Goal: Task Accomplishment & Management: Use online tool/utility

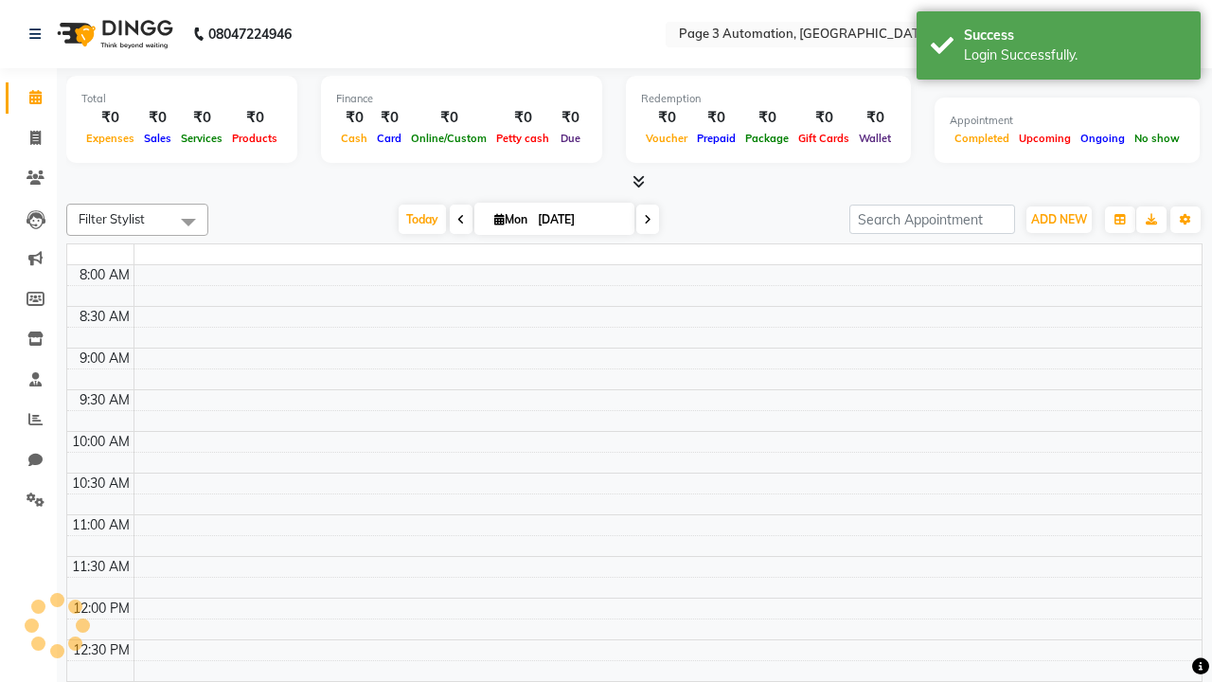
select select "en"
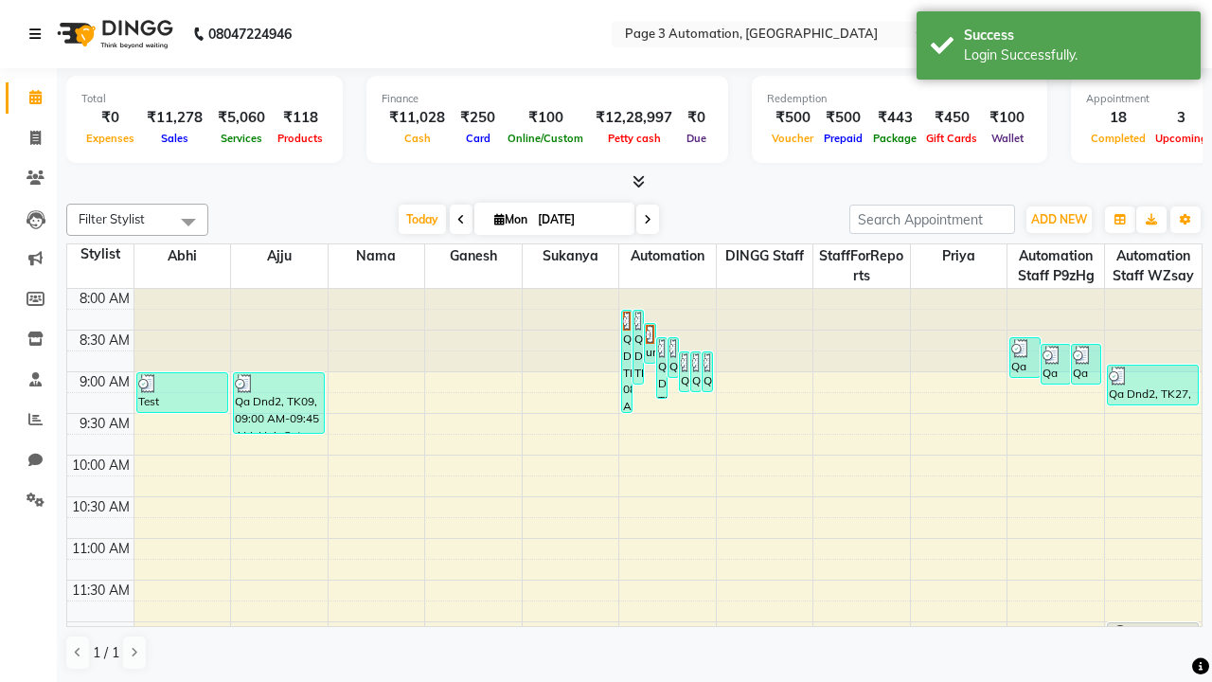
click at [39, 34] on icon at bounding box center [34, 33] width 11 height 13
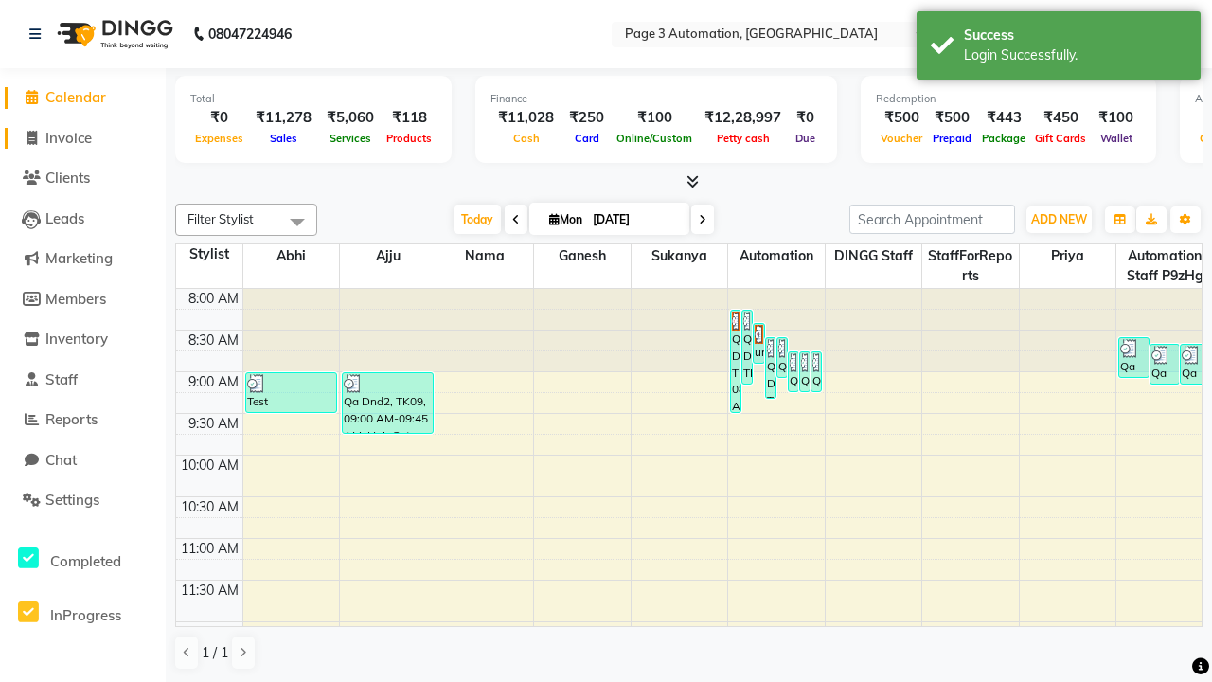
click at [82, 137] on span "Invoice" at bounding box center [68, 138] width 46 height 18
select select "2774"
select select "service"
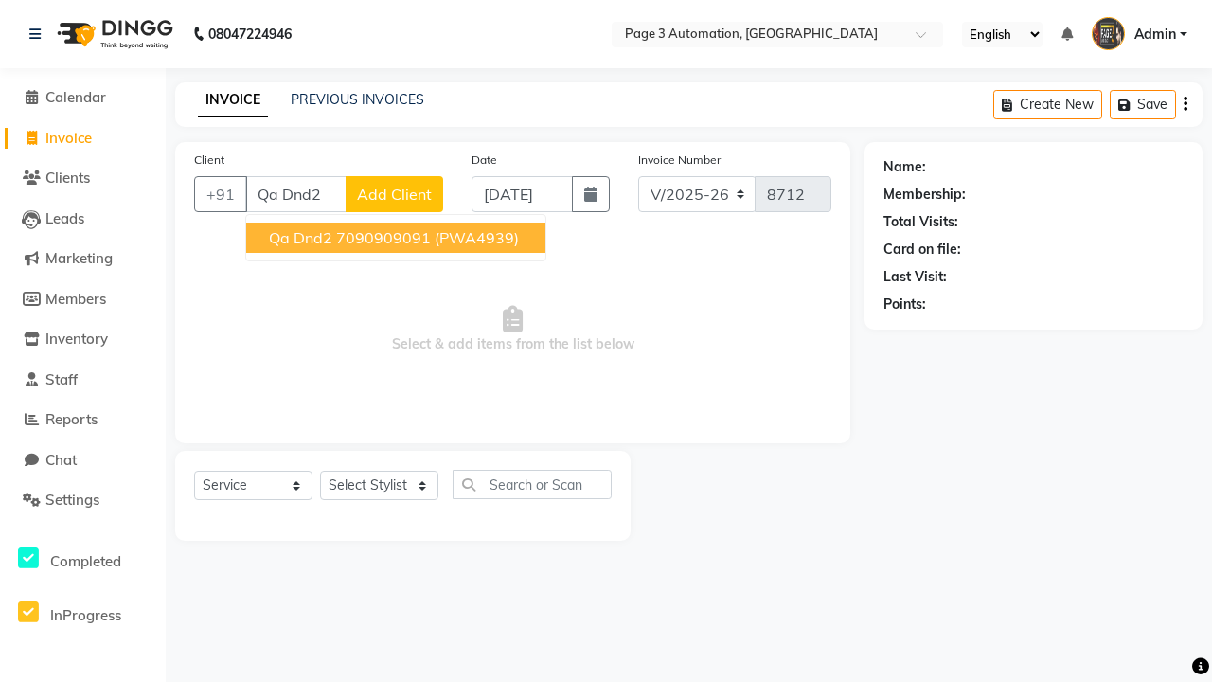
click at [398, 238] on ngb-highlight "7090909091" at bounding box center [383, 237] width 95 height 19
type input "7090909091"
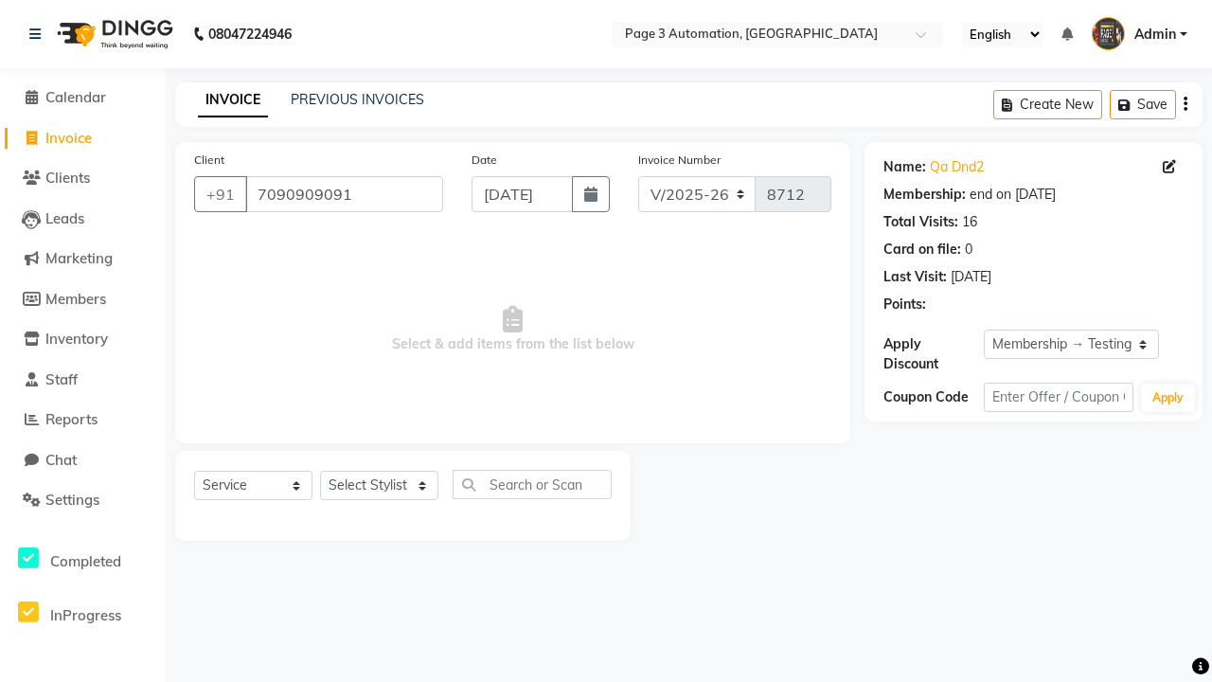
select select "0:"
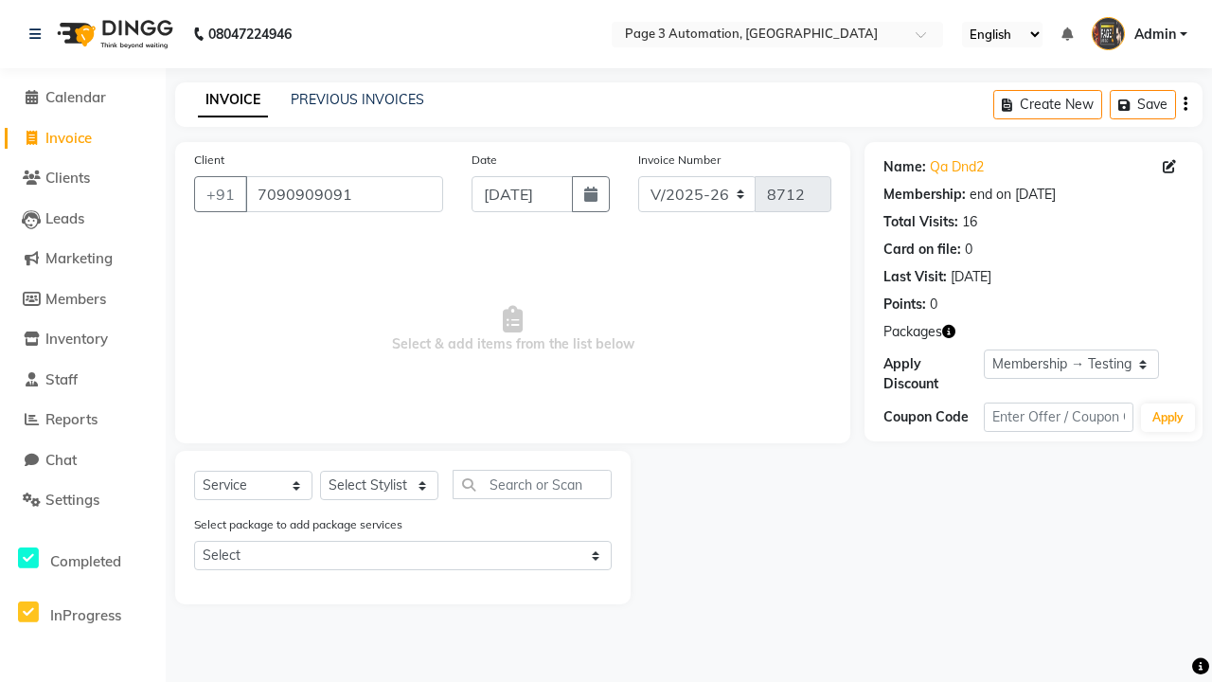
select select "90255"
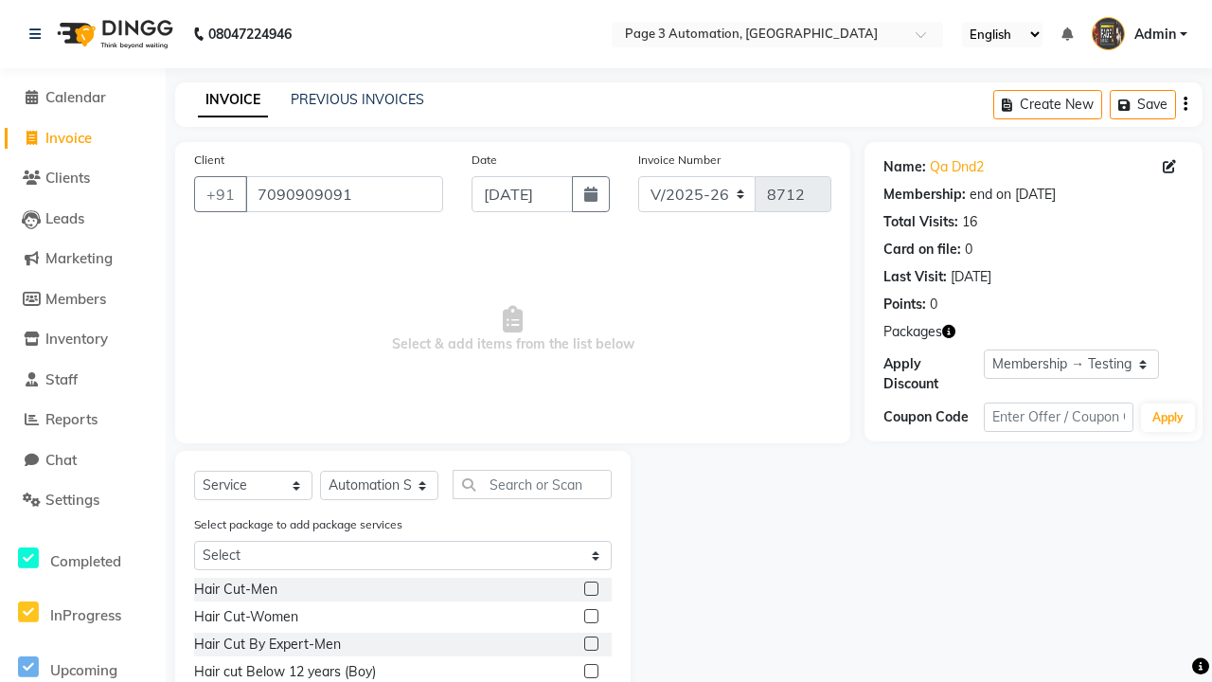
click at [590, 672] on label at bounding box center [591, 671] width 14 height 14
click at [590, 672] on input "checkbox" at bounding box center [590, 672] width 12 height 12
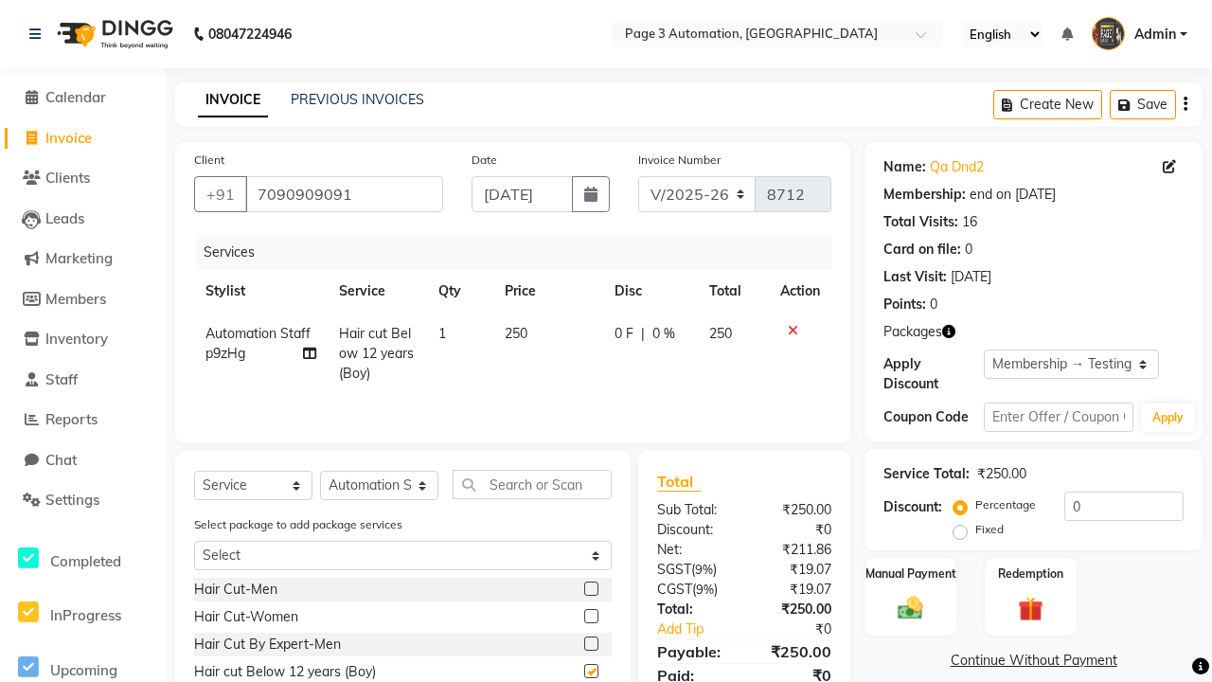
click at [1033, 660] on link "Continue Without Payment" at bounding box center [1034, 661] width 331 height 20
checkbox input "false"
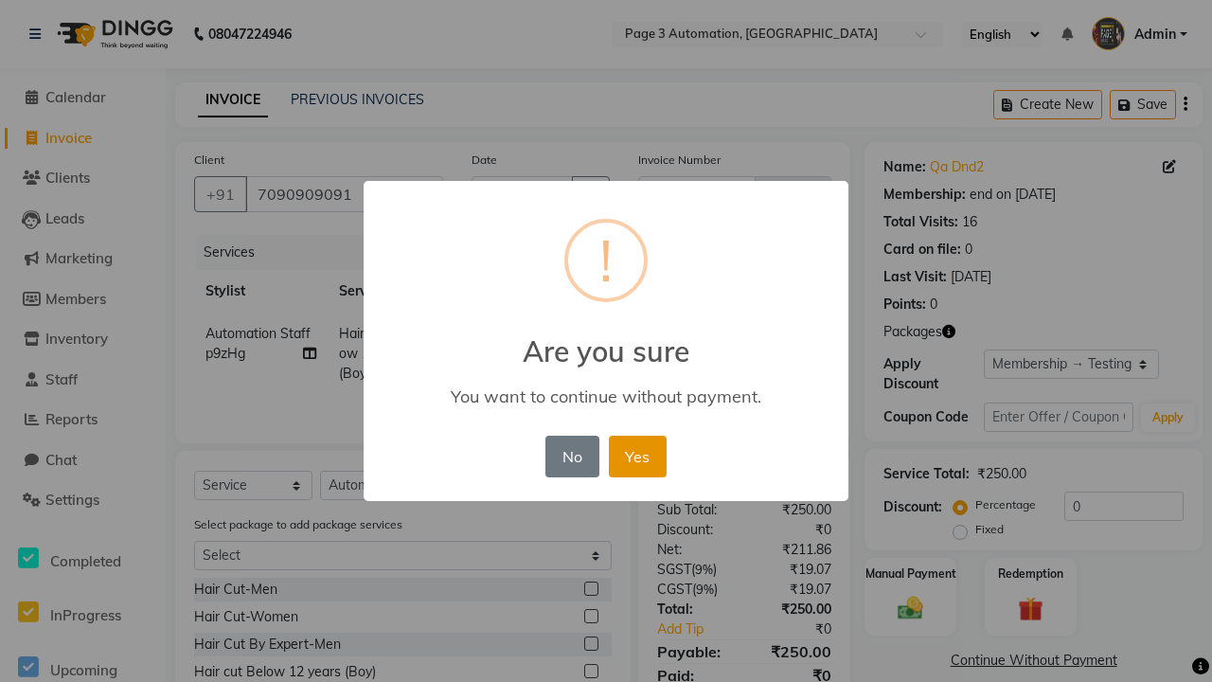
click at [636, 452] on button "Yes" at bounding box center [638, 457] width 58 height 42
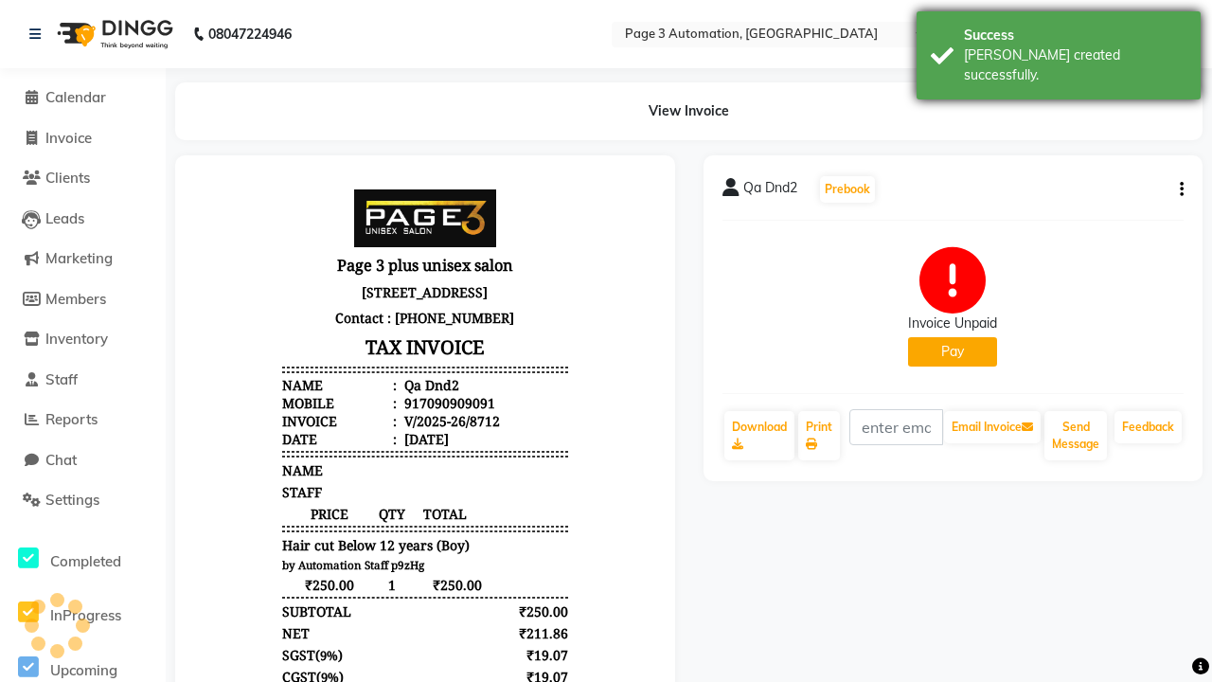
click at [1059, 48] on div "[PERSON_NAME] created successfully." at bounding box center [1075, 65] width 223 height 40
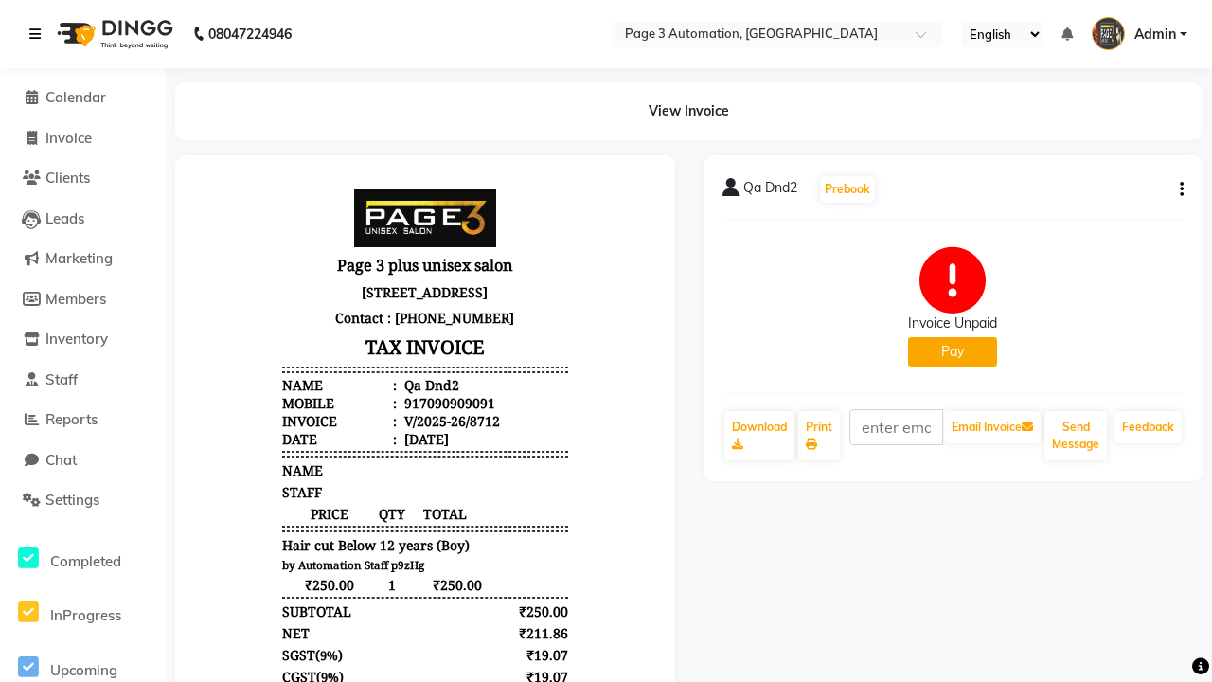
click at [39, 34] on icon at bounding box center [34, 33] width 11 height 13
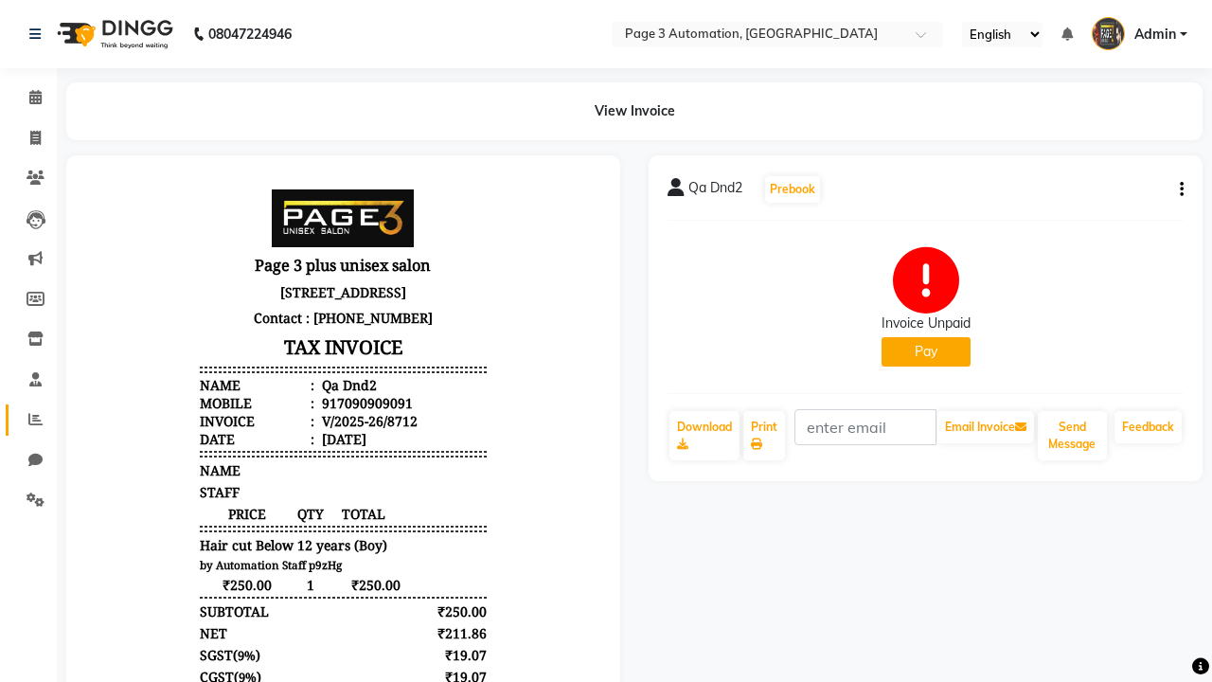
click at [28, 420] on icon at bounding box center [35, 419] width 14 height 14
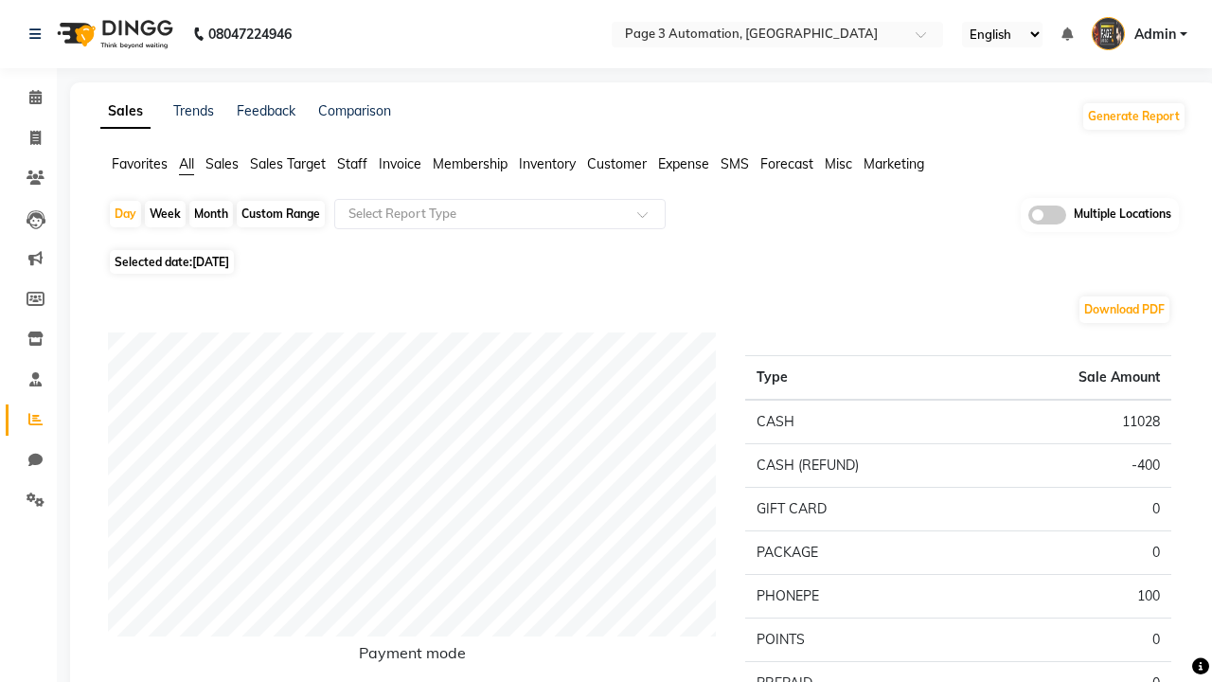
type input "Invoice unpaid"
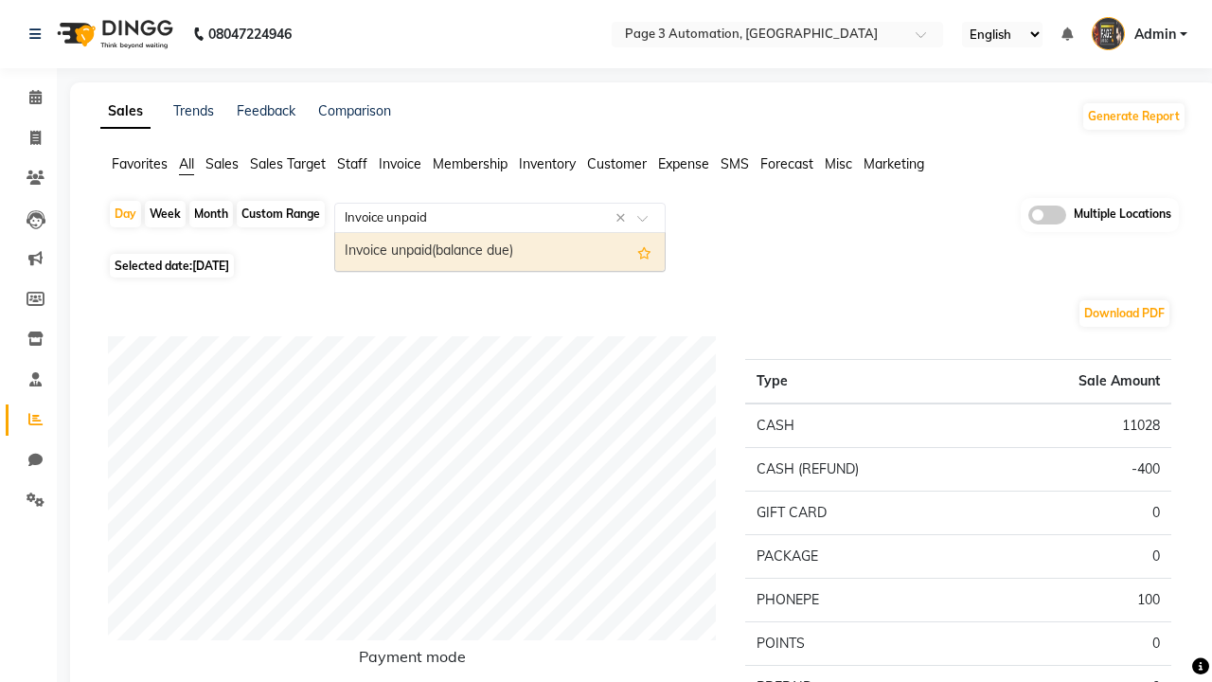
click at [500, 252] on div "Invoice unpaid(balance due)" at bounding box center [500, 252] width 330 height 38
select select "full_report"
select select "csv"
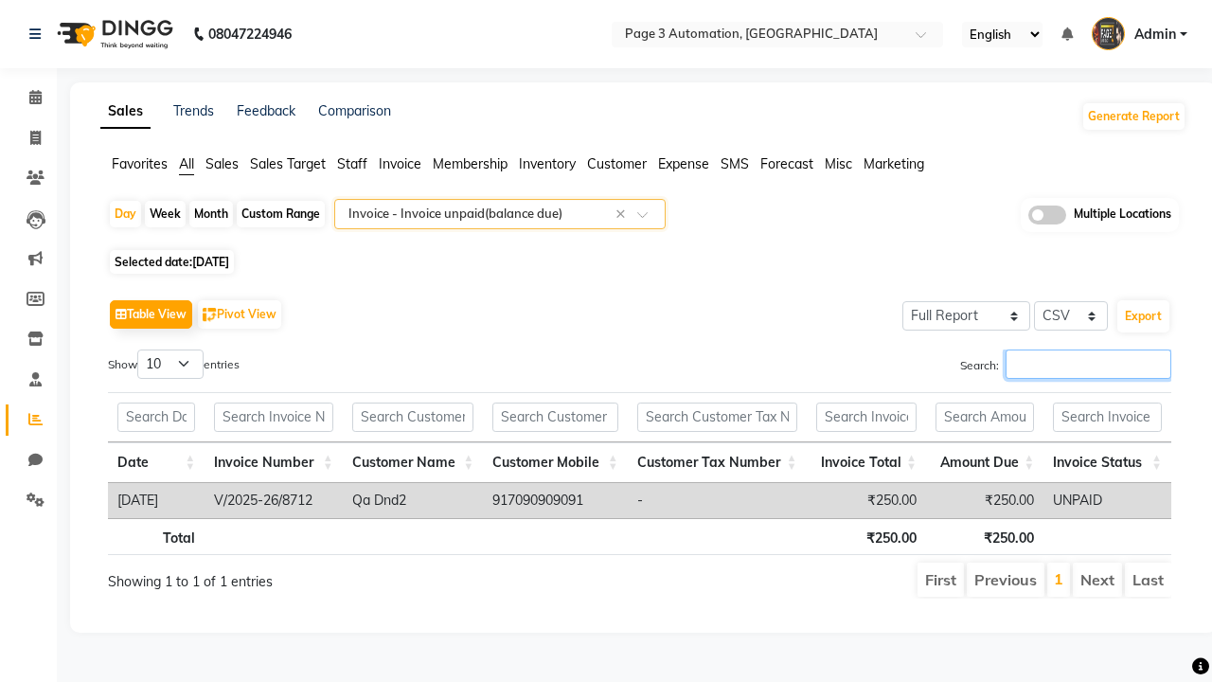
type input "V/2025-26/8712"
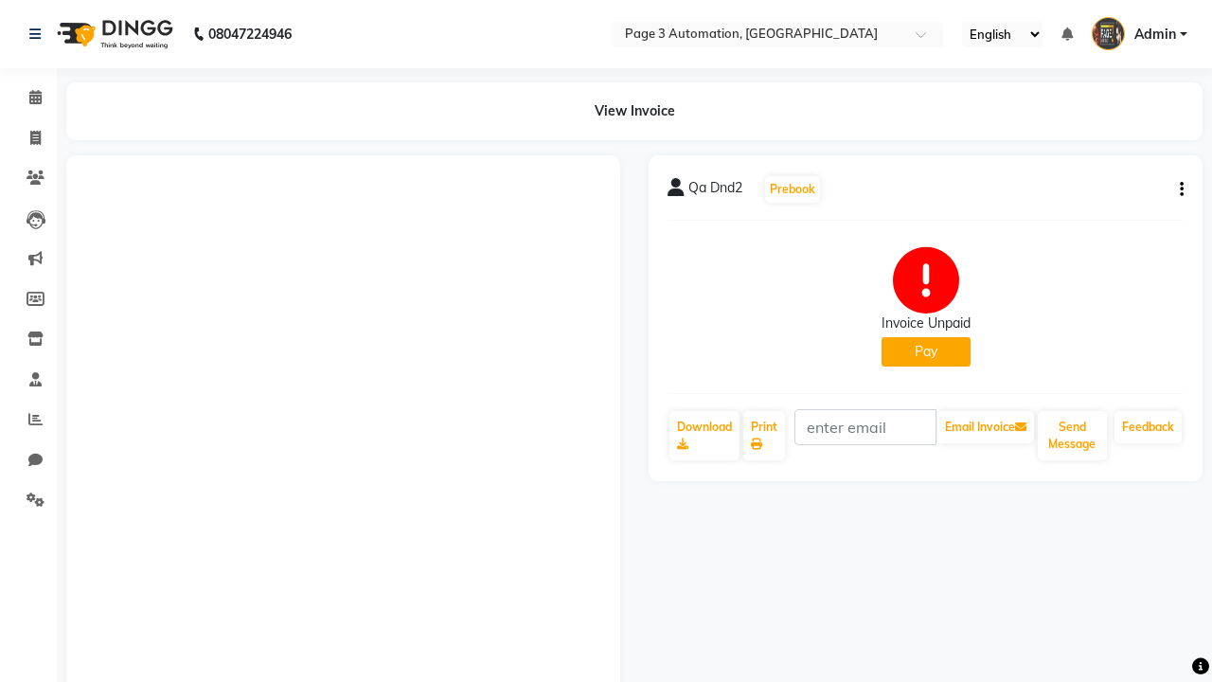
click at [925, 351] on button "Pay" at bounding box center [926, 351] width 89 height 29
select select "1"
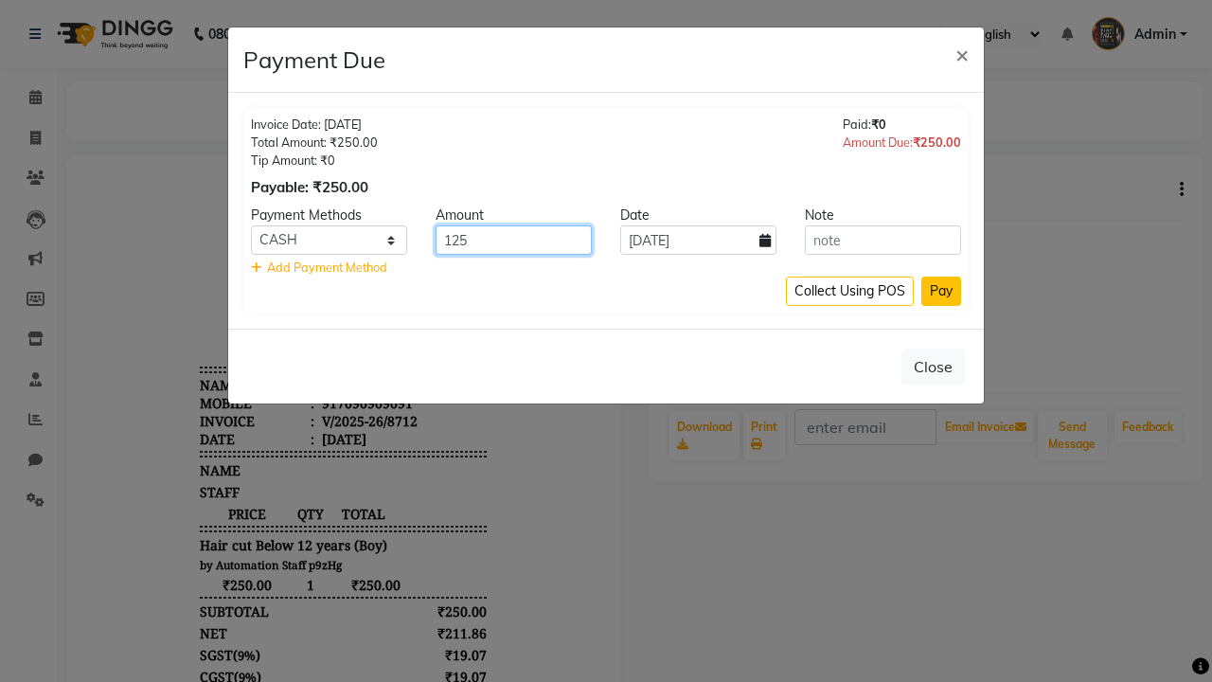
type input "125"
click at [941, 291] on button "Pay" at bounding box center [942, 291] width 40 height 29
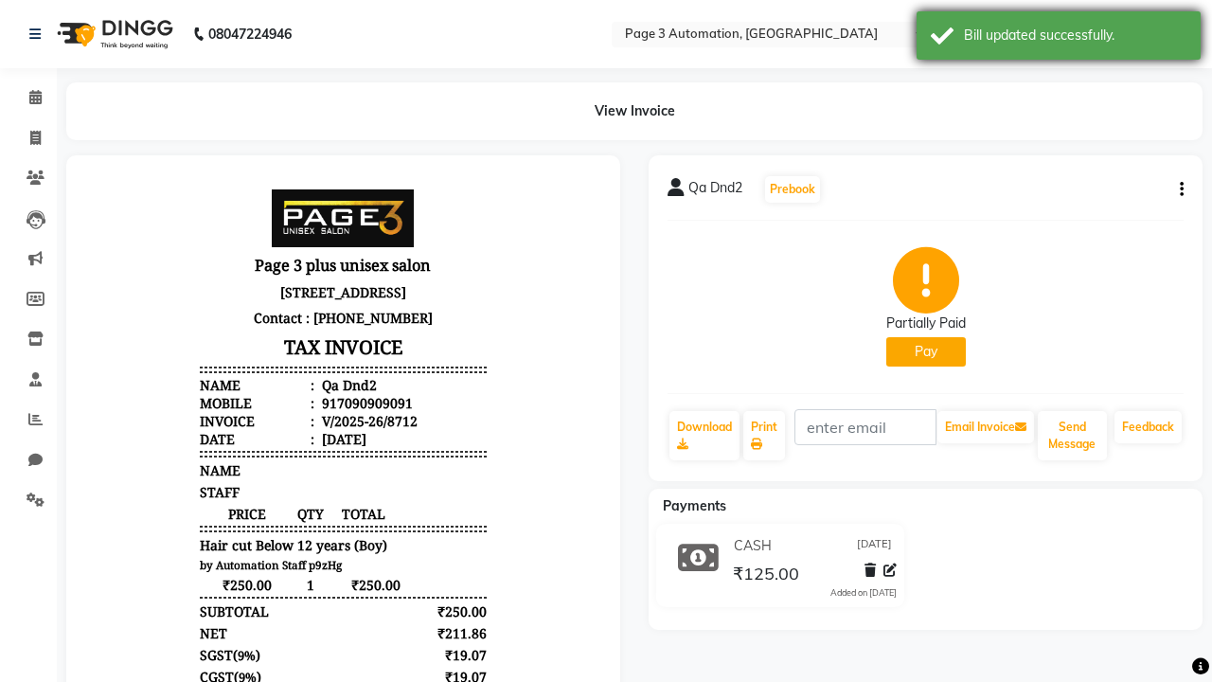
click at [1059, 38] on div "Bill updated successfully." at bounding box center [1075, 36] width 223 height 20
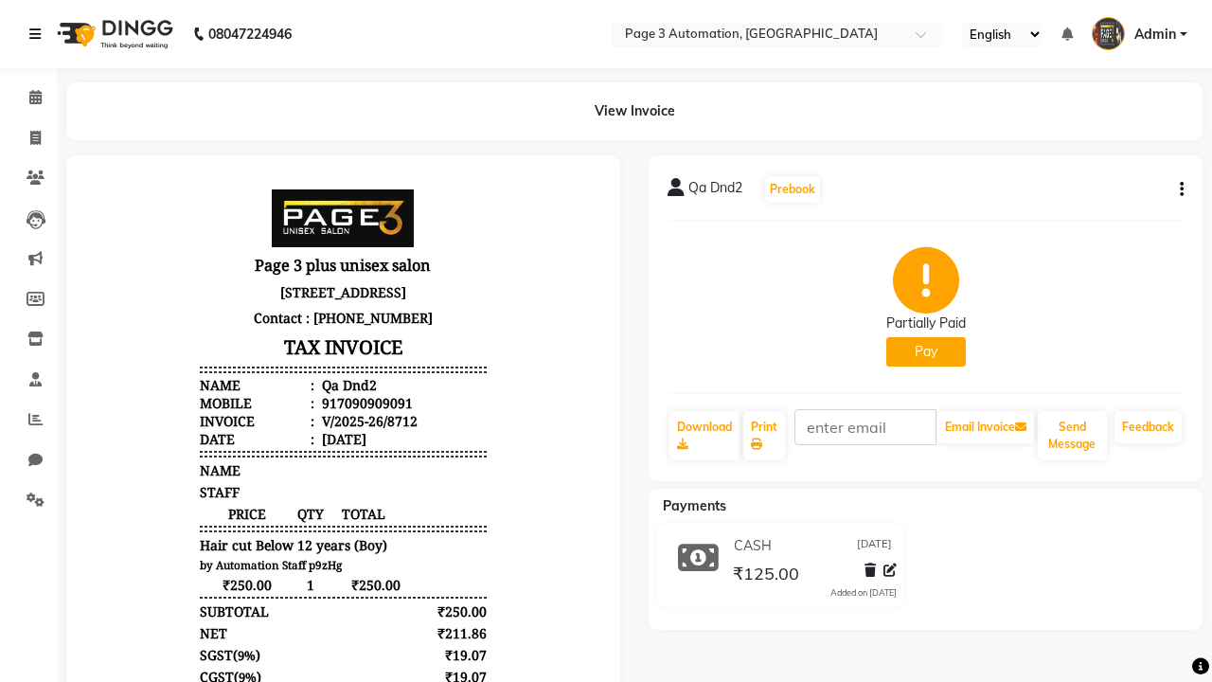
click at [39, 34] on icon at bounding box center [34, 33] width 11 height 13
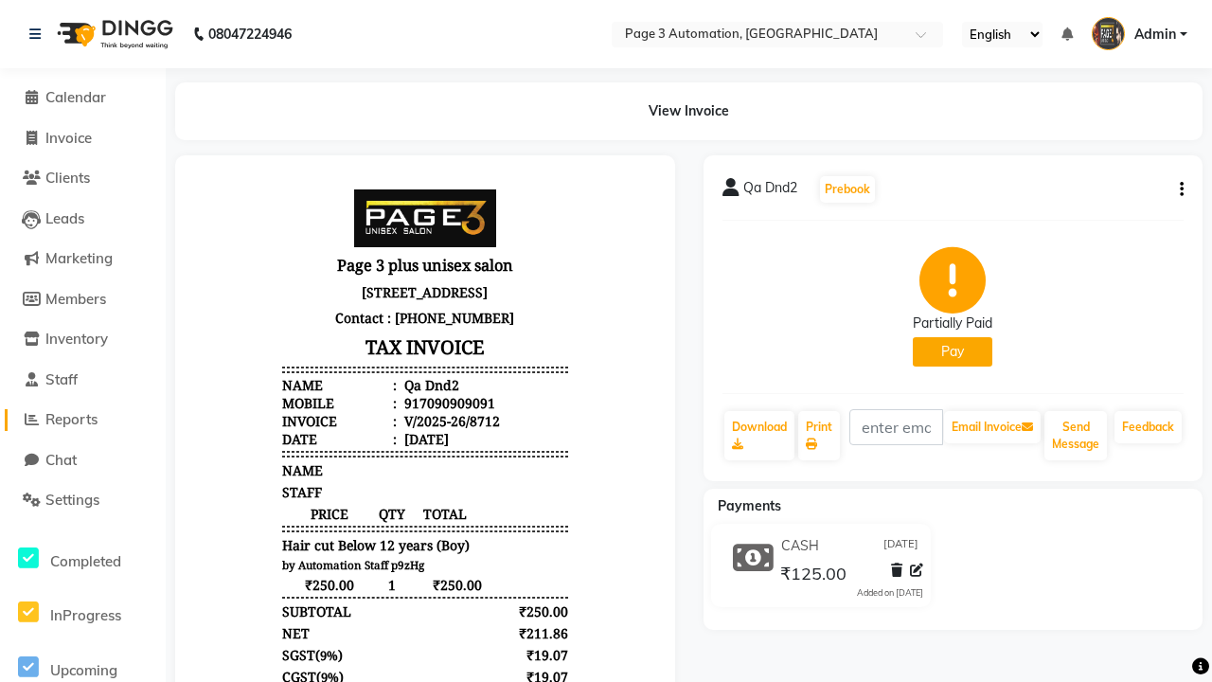
click at [82, 420] on span "Reports" at bounding box center [71, 419] width 52 height 18
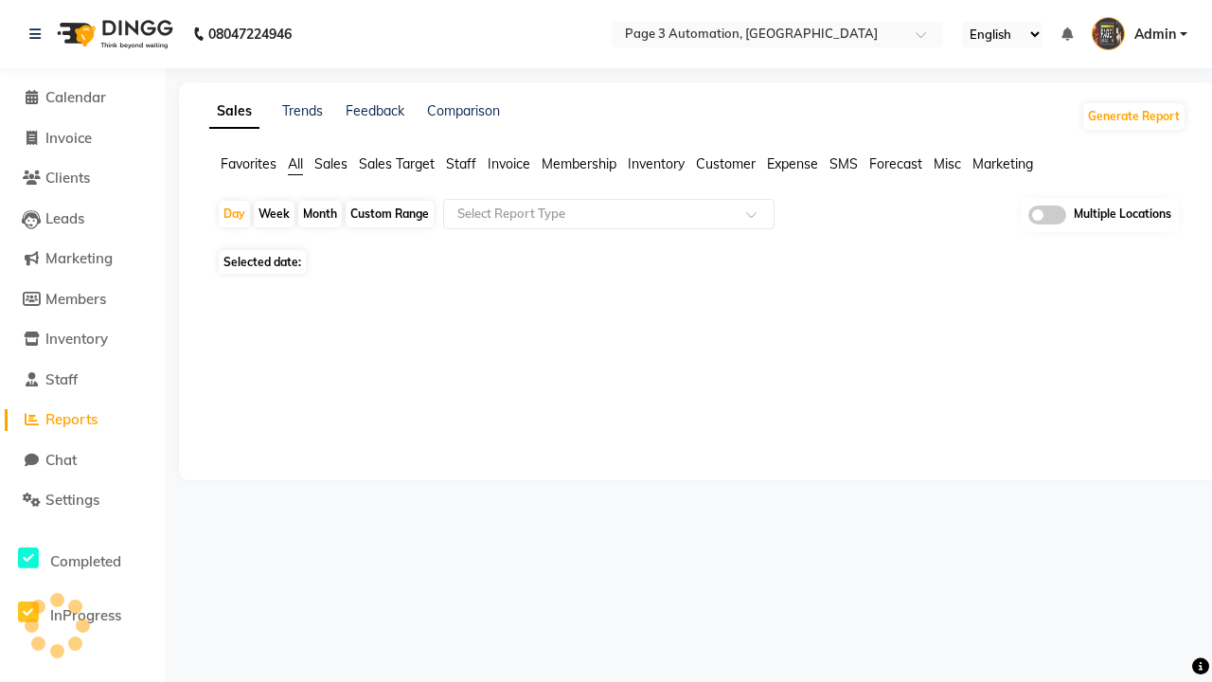
type input "Invoice unpaid"
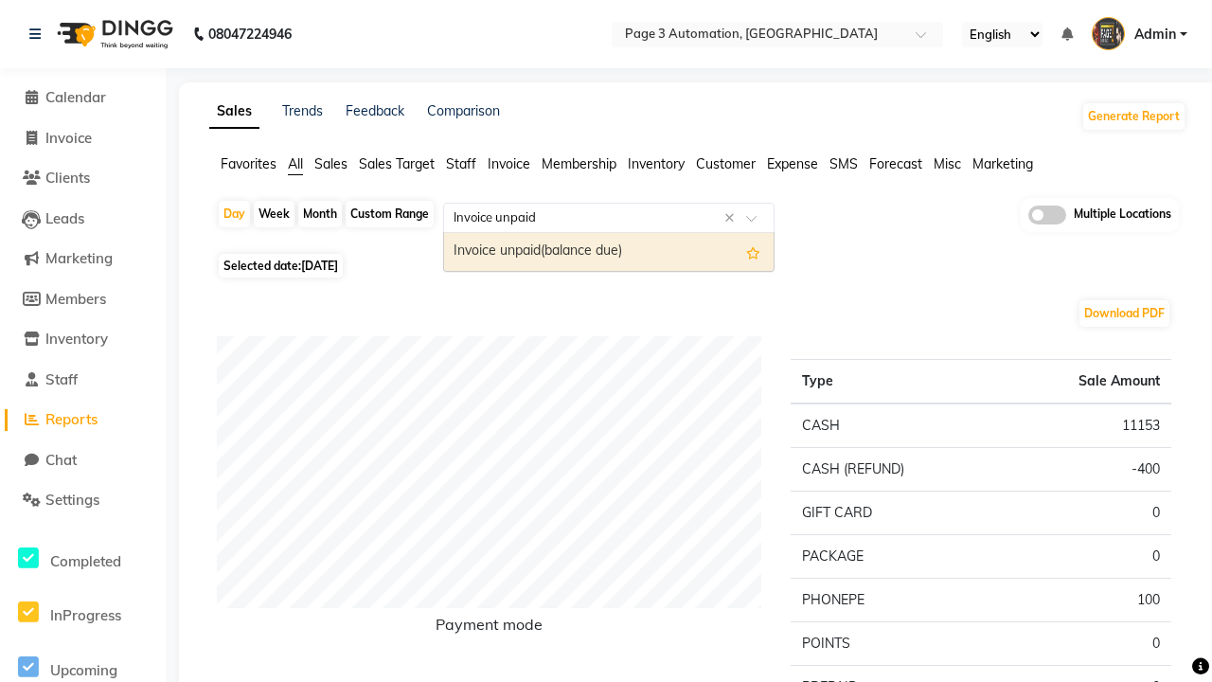
click at [609, 252] on div "Invoice unpaid(balance due)" at bounding box center [609, 252] width 330 height 38
select select "full_report"
select select "csv"
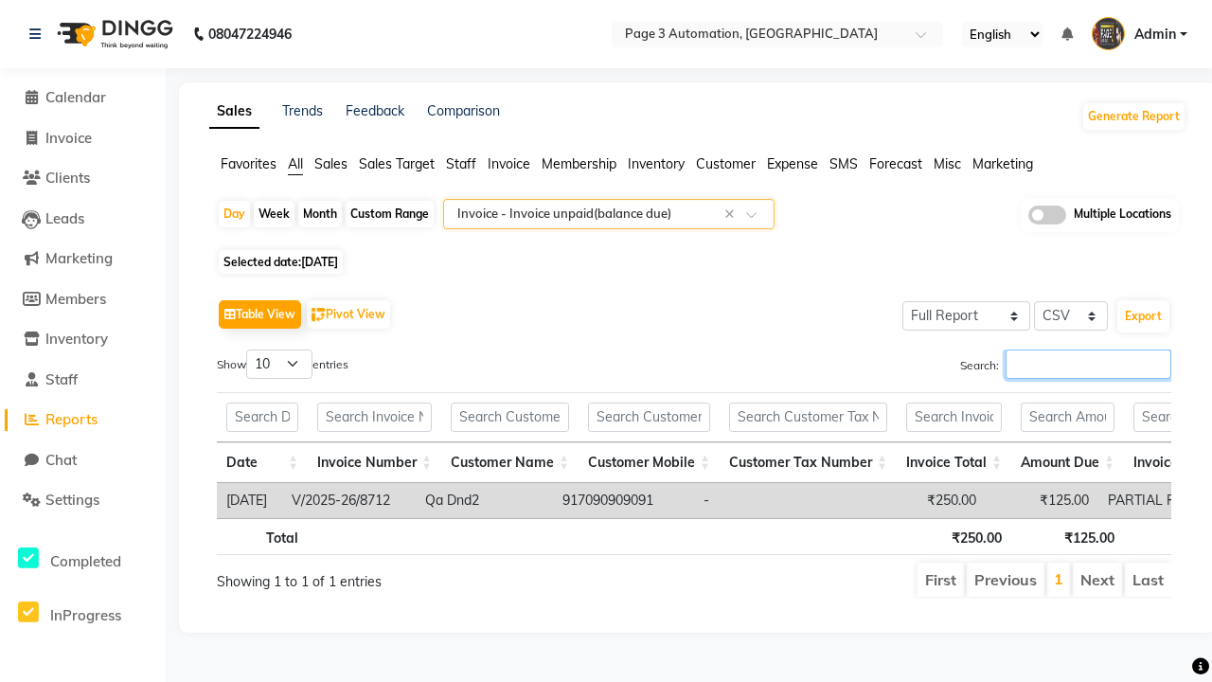
type input "V/2025-26/8712"
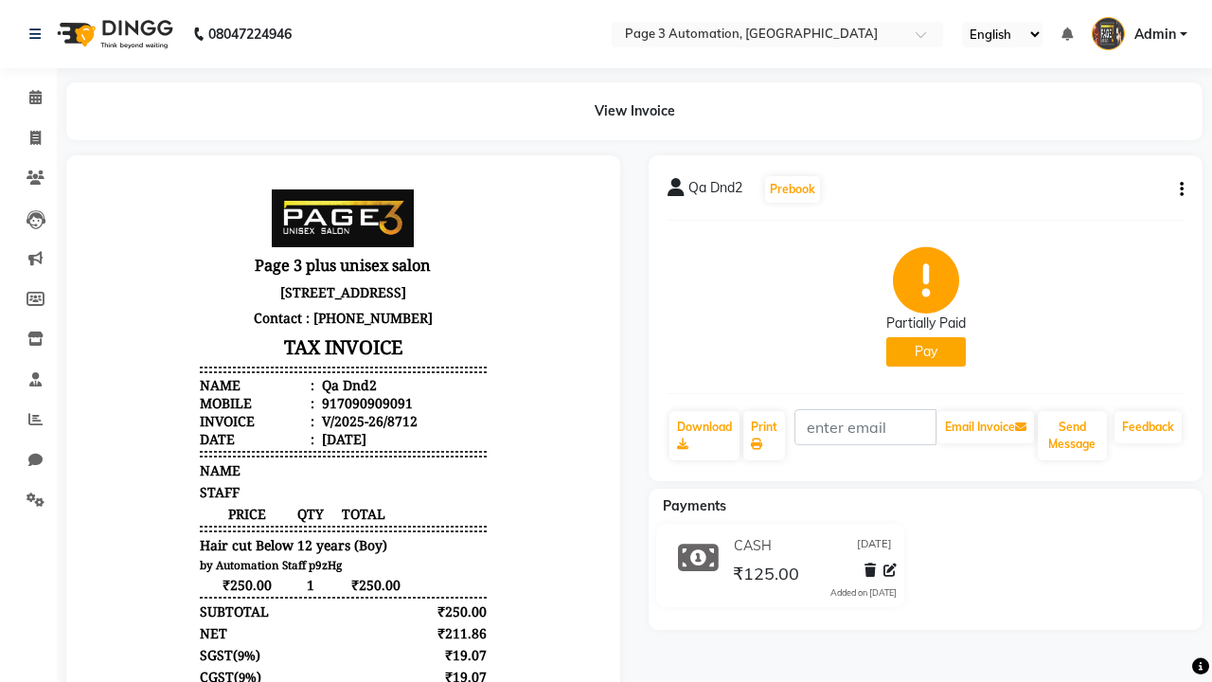
click at [925, 351] on button "Pay" at bounding box center [927, 351] width 80 height 29
select select "1"
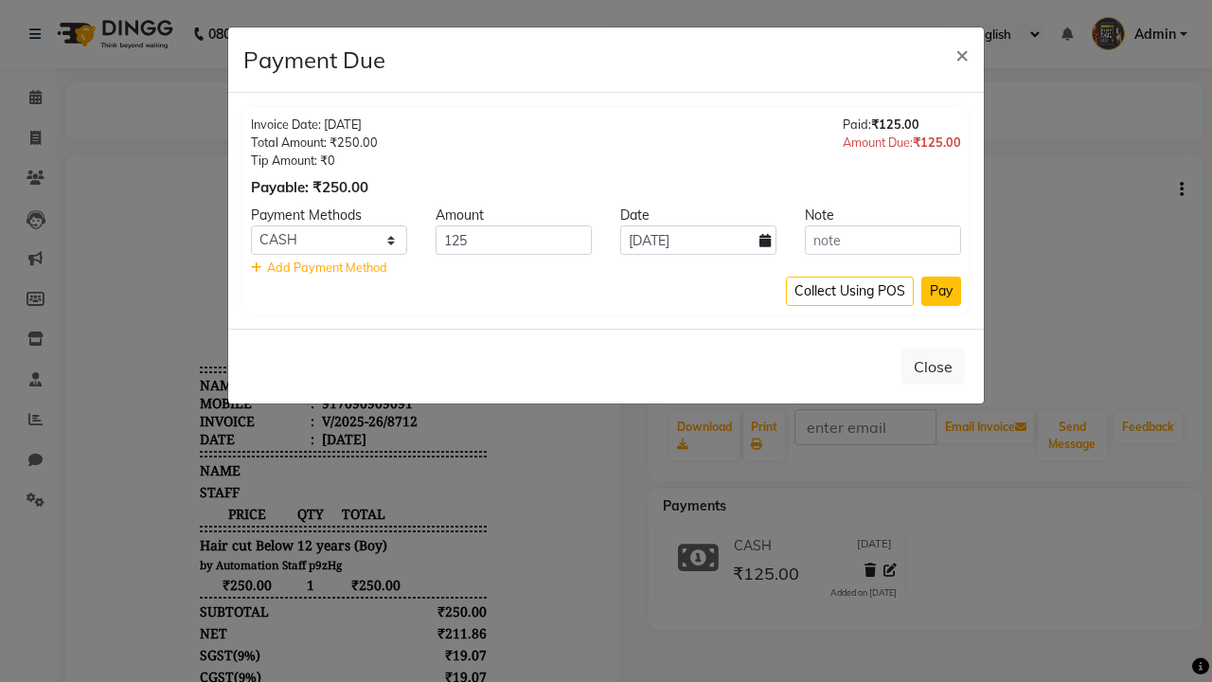
click at [941, 291] on button "Pay" at bounding box center [942, 291] width 40 height 29
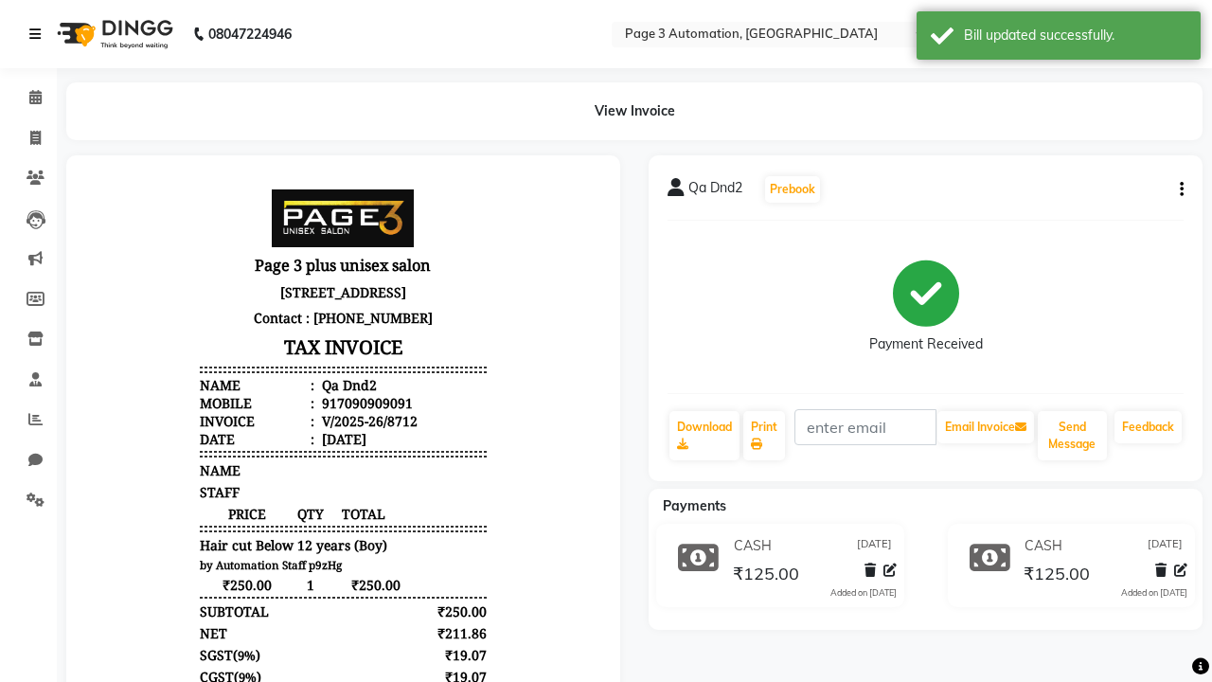
click at [1059, 38] on div "Bill updated successfully." at bounding box center [1075, 36] width 223 height 20
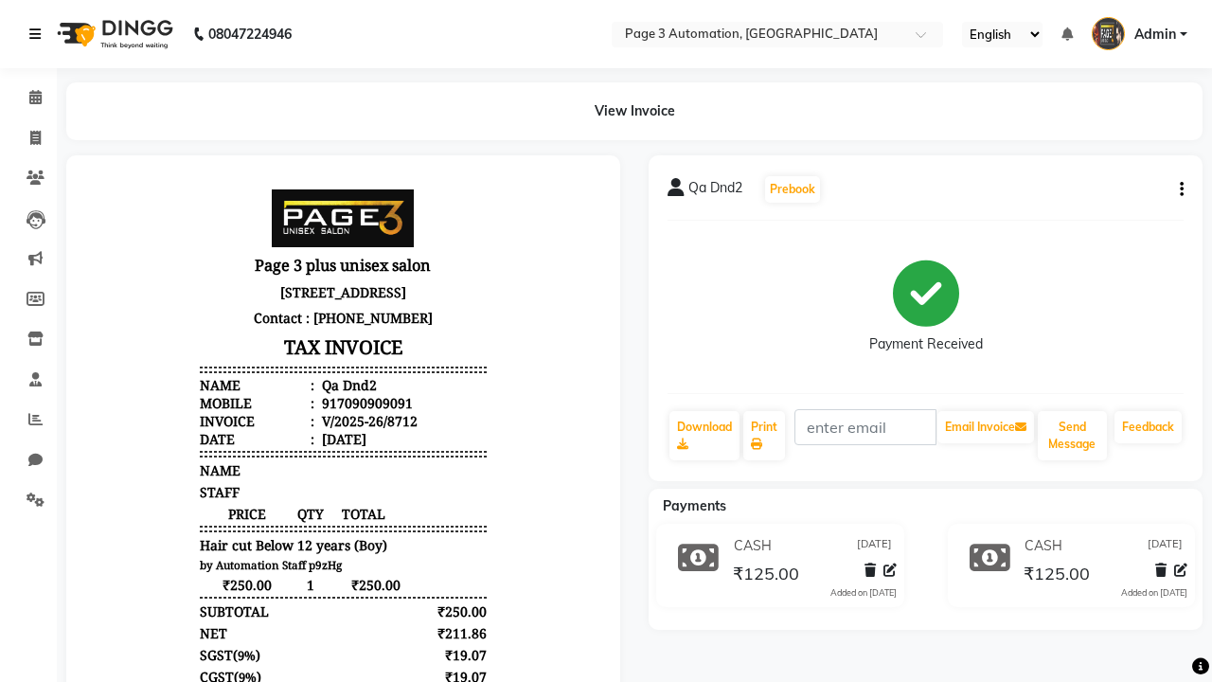
click at [39, 34] on icon at bounding box center [34, 33] width 11 height 13
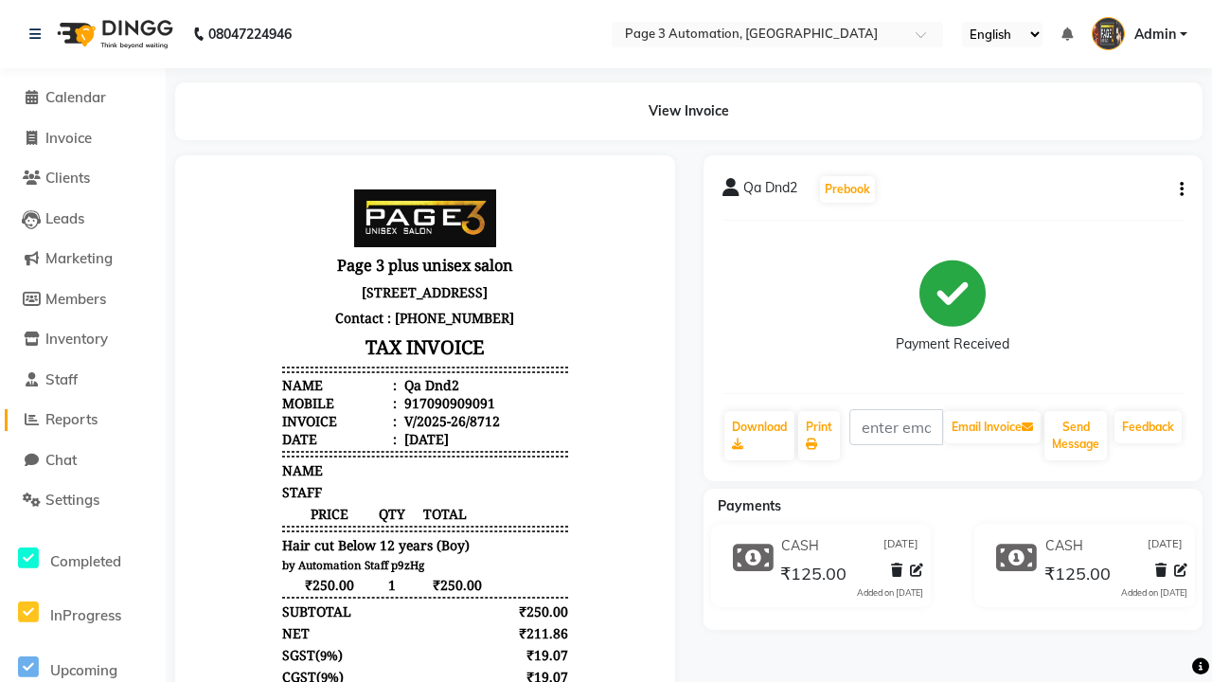
click at [82, 420] on span "Reports" at bounding box center [71, 419] width 52 height 18
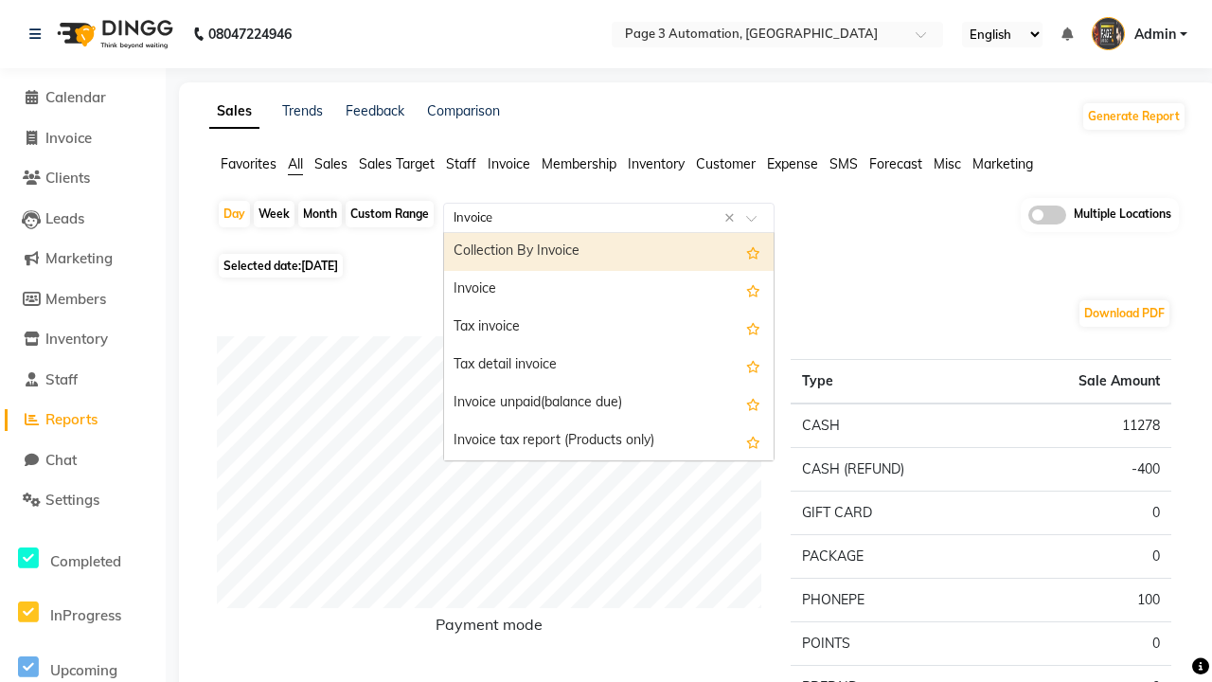
click at [609, 290] on div "Invoice" at bounding box center [609, 290] width 330 height 38
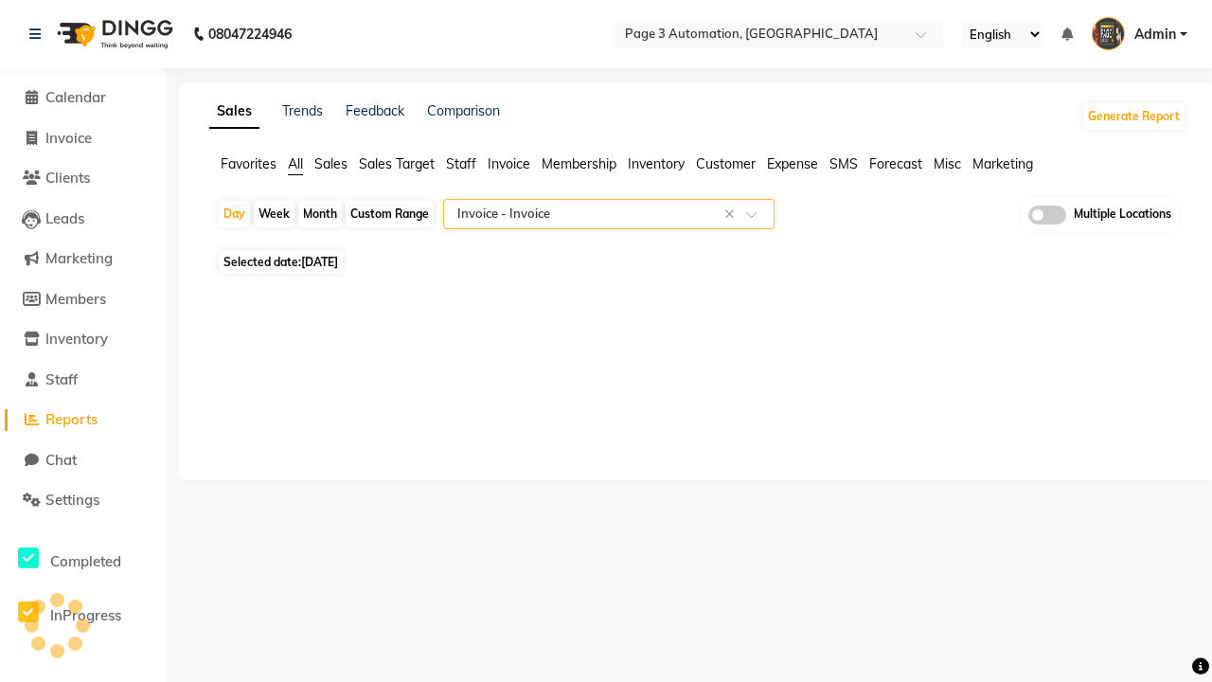
select select "full_report"
select select "csv"
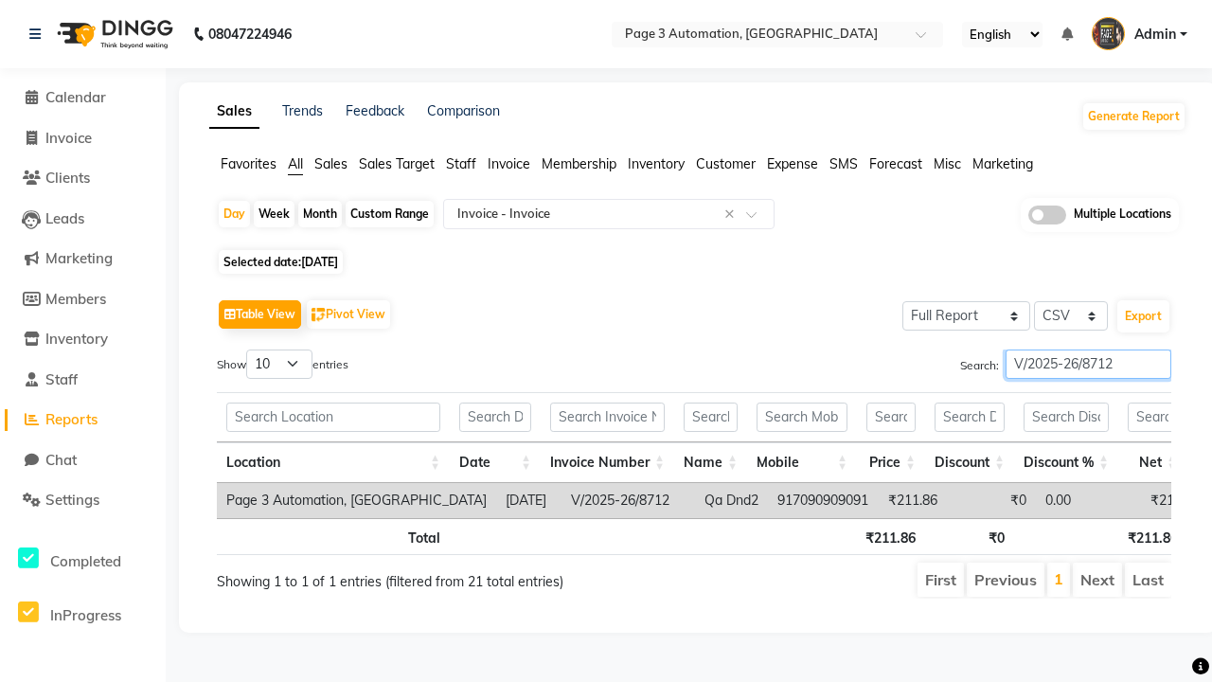
type input "V/2025-26/8712"
click at [1139, 34] on span "Admin" at bounding box center [1156, 35] width 42 height 20
